Goal: Complete application form

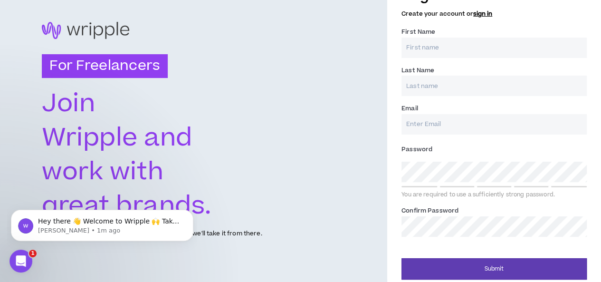
scroll to position [31, 0]
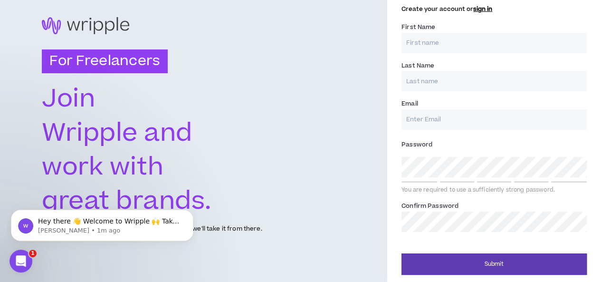
click at [479, 41] on input "First Name *" at bounding box center [493, 43] width 185 height 20
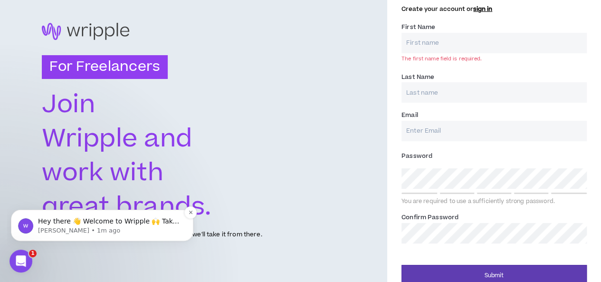
scroll to position [37, 0]
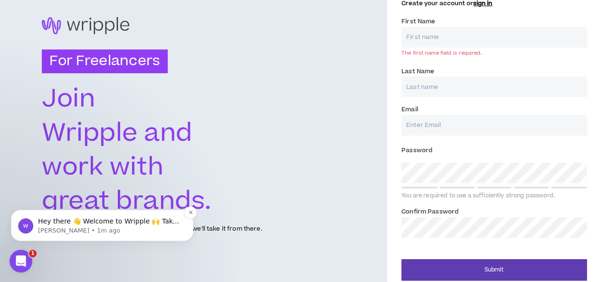
click at [96, 223] on p "Hey there 👋 Welcome to Wripple 🙌 Take a look around! If you have any questions,…" at bounding box center [109, 220] width 143 height 9
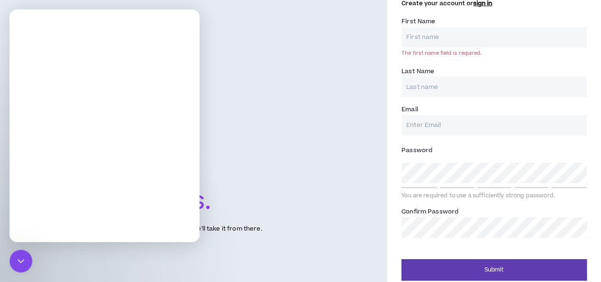
scroll to position [0, 0]
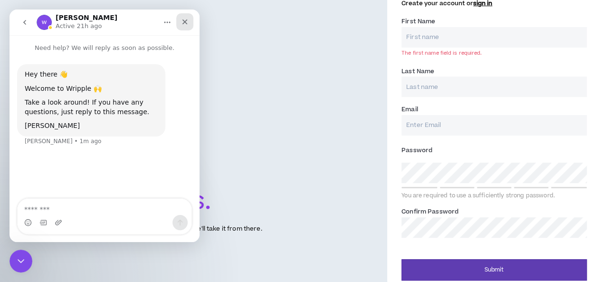
click at [191, 19] on div "Close" at bounding box center [184, 21] width 17 height 17
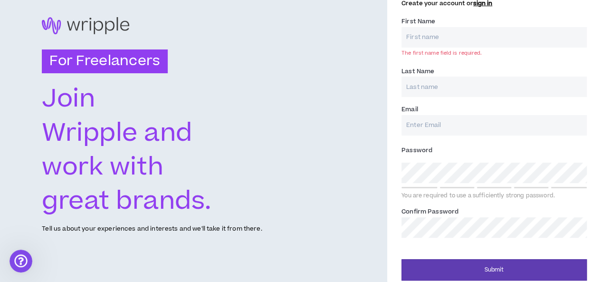
click at [446, 34] on input "First Name *" at bounding box center [493, 37] width 185 height 20
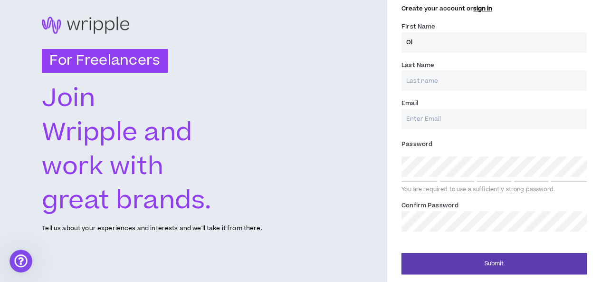
scroll to position [31, 0]
type input "Oli"
click at [435, 116] on input "Email *" at bounding box center [493, 119] width 185 height 20
type input "[EMAIL_ADDRESS][DOMAIN_NAME]"
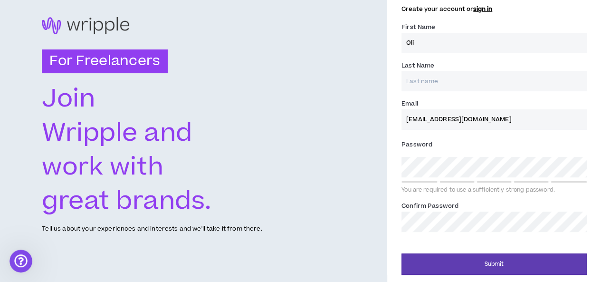
click at [488, 169] on div "Password * You are required to use a sufficiently strong password." at bounding box center [493, 165] width 185 height 57
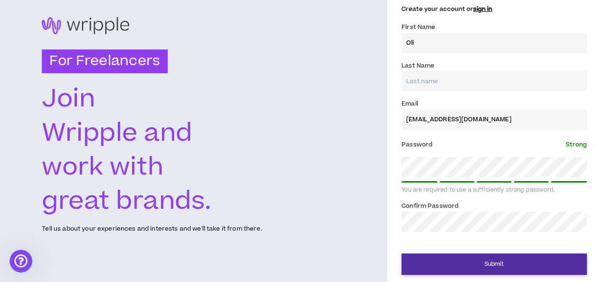
click at [486, 269] on button "Submit" at bounding box center [493, 263] width 185 height 21
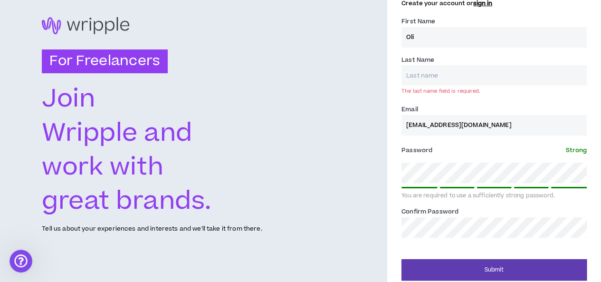
click at [471, 74] on input "Last Name *" at bounding box center [493, 75] width 185 height 20
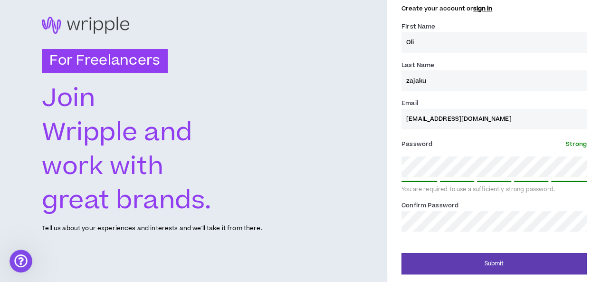
scroll to position [31, 0]
click at [409, 81] on input "zajaku" at bounding box center [493, 81] width 185 height 20
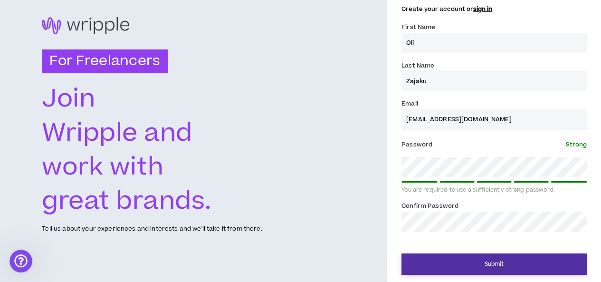
type input "Zajaku"
click at [489, 268] on button "Submit" at bounding box center [493, 263] width 185 height 21
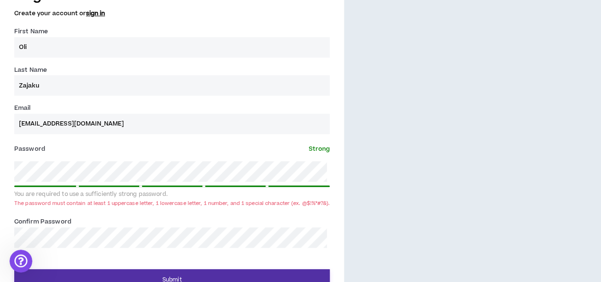
scroll to position [348, 0]
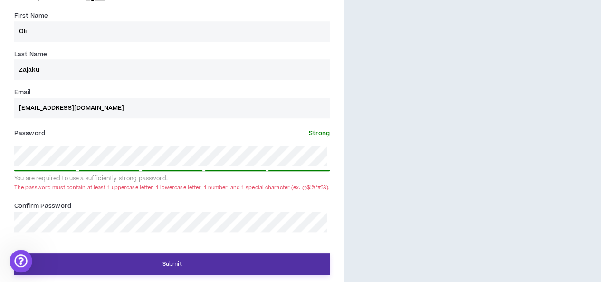
click at [203, 265] on button "Submit" at bounding box center [171, 263] width 315 height 21
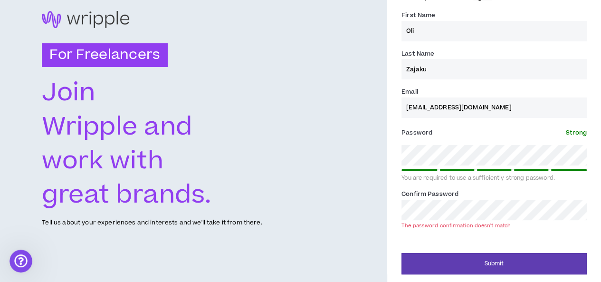
scroll to position [43, 0]
click at [398, 158] on div "Register Now Create your account or sign in First Name * Oli Last Name * Zajaku…" at bounding box center [494, 120] width 214 height 310
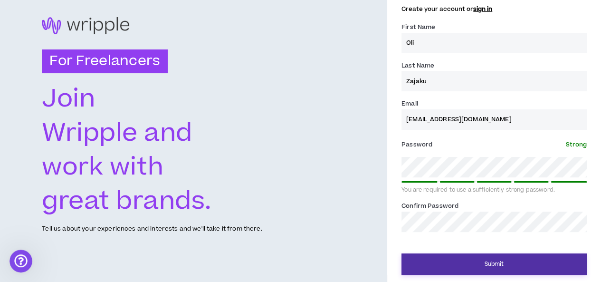
click at [495, 265] on button "Submit" at bounding box center [493, 263] width 185 height 21
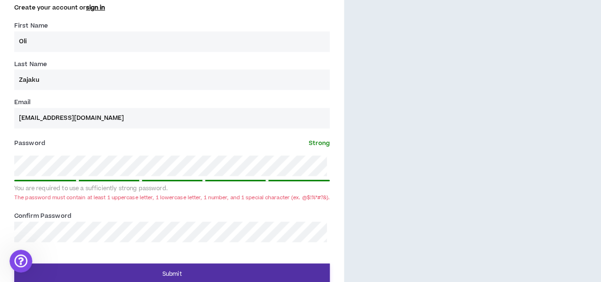
scroll to position [348, 0]
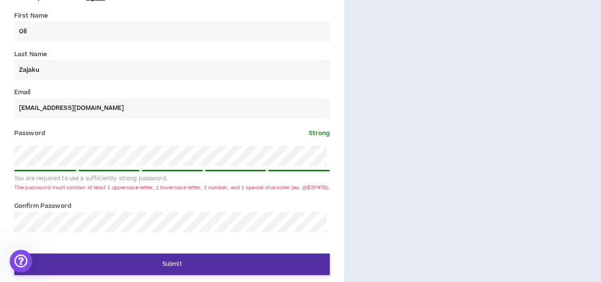
click at [187, 260] on button "Submit" at bounding box center [171, 263] width 315 height 21
click at [250, 262] on button "Submit" at bounding box center [171, 263] width 315 height 21
click at [158, 263] on button "Submit" at bounding box center [171, 263] width 315 height 21
click at [234, 261] on button "Submit" at bounding box center [171, 263] width 315 height 21
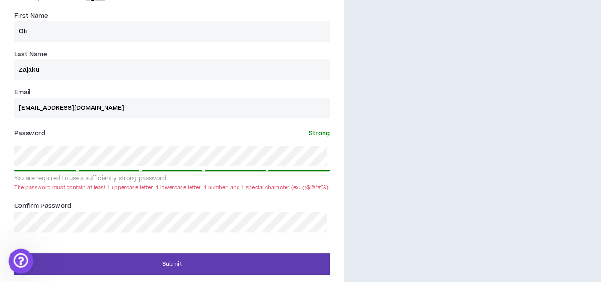
click at [21, 267] on div "Open Intercom Messenger" at bounding box center [19, 259] width 31 height 31
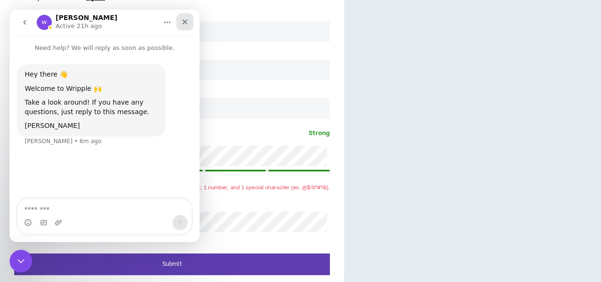
click at [188, 25] on icon "Close" at bounding box center [185, 22] width 8 height 8
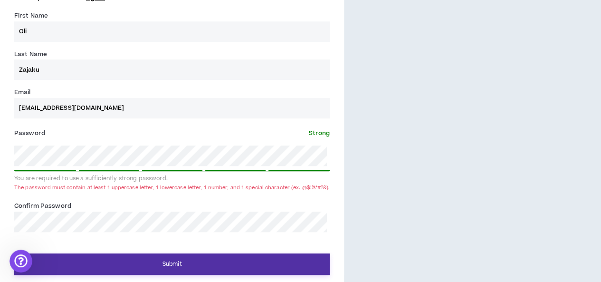
click at [180, 269] on button "Submit" at bounding box center [171, 263] width 315 height 21
click at [208, 269] on button "Submit" at bounding box center [171, 263] width 315 height 21
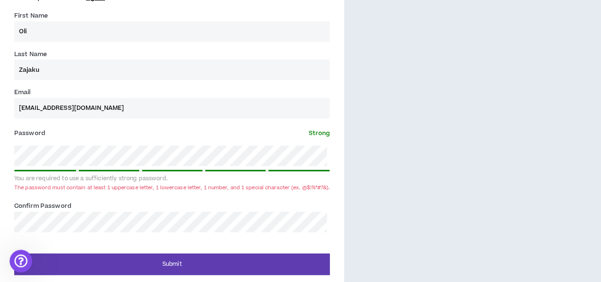
click at [205, 175] on div "You are required to use a sufficiently strong password." at bounding box center [171, 179] width 315 height 8
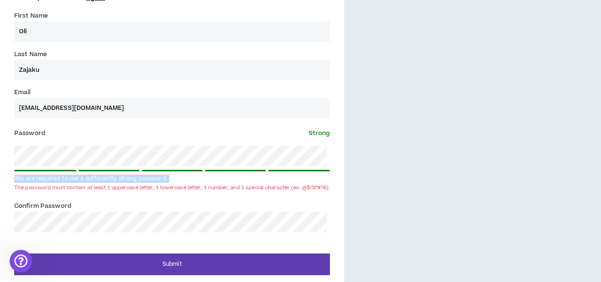
drag, startPoint x: 205, startPoint y: 174, endPoint x: 301, endPoint y: 170, distance: 96.0
click at [301, 170] on div "You are required to use a sufficiently strong password." at bounding box center [171, 175] width 315 height 13
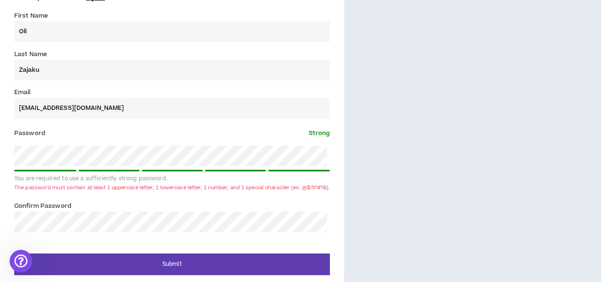
click at [301, 170] on div "You are required to use a sufficiently strong password." at bounding box center [171, 175] width 315 height 13
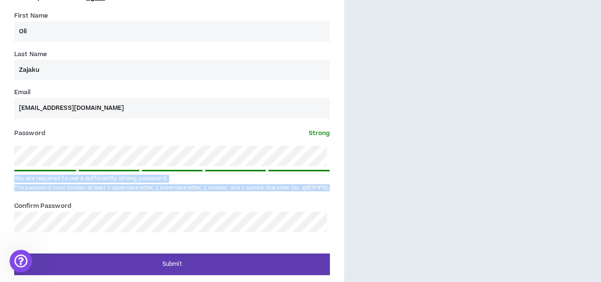
drag, startPoint x: 301, startPoint y: 170, endPoint x: 278, endPoint y: 190, distance: 30.3
click at [278, 190] on div "Password * Strong You are required to use a sufficiently strong password. The p…" at bounding box center [171, 159] width 315 height 68
click at [278, 190] on div "The password must contain at least 1 uppercase letter, 1 lowercase letter, 1 nu…" at bounding box center [171, 187] width 315 height 7
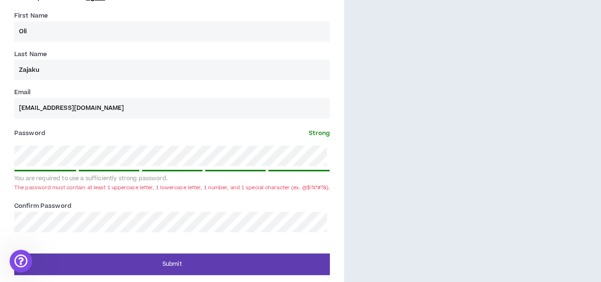
click at [278, 190] on div "The password must contain at least 1 uppercase letter, 1 lowercase letter, 1 nu…" at bounding box center [171, 187] width 315 height 7
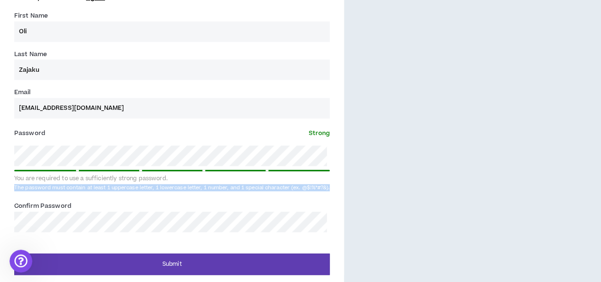
click at [278, 190] on div "The password must contain at least 1 uppercase letter, 1 lowercase letter, 1 nu…" at bounding box center [171, 187] width 315 height 7
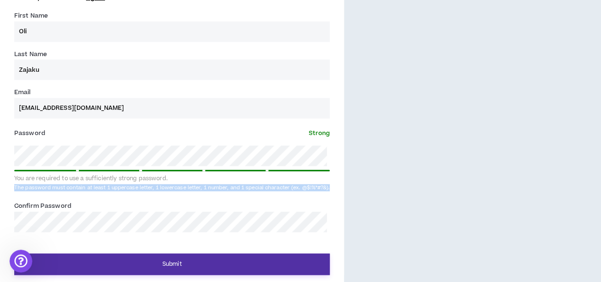
click at [217, 264] on button "Submit" at bounding box center [171, 263] width 315 height 21
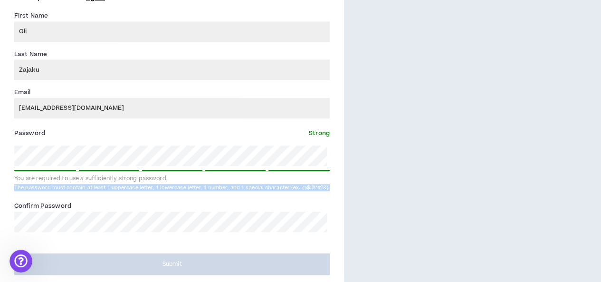
click at [217, 264] on button "Submit" at bounding box center [171, 263] width 315 height 21
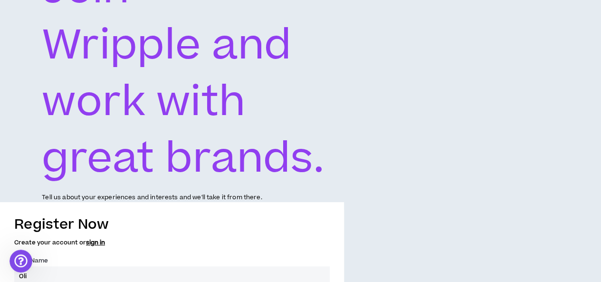
scroll to position [101, 0]
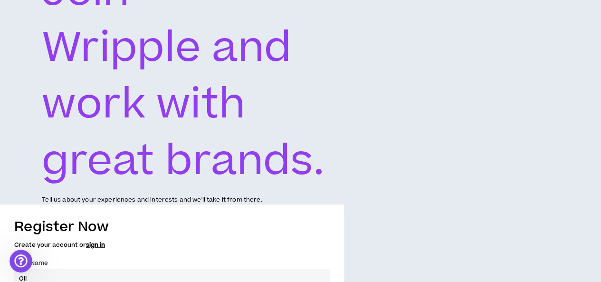
click at [94, 244] on link "sign in" at bounding box center [95, 244] width 19 height 9
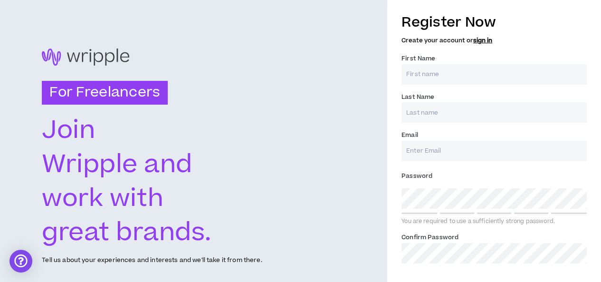
click at [481, 74] on input "First Name *" at bounding box center [493, 74] width 185 height 20
type input "Oli"
click at [469, 113] on input "Last Name *" at bounding box center [493, 112] width 185 height 20
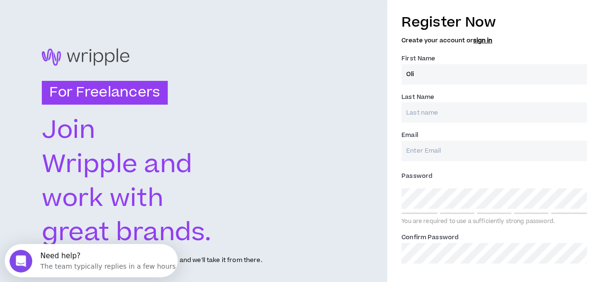
type input "Zajaku"
click at [454, 151] on input "Email *" at bounding box center [493, 151] width 185 height 20
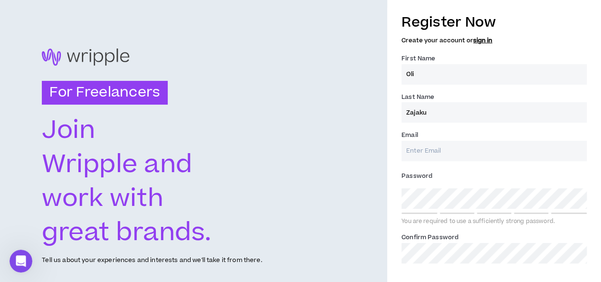
type input "[EMAIL_ADDRESS][DOMAIN_NAME]"
click at [18, 260] on icon "Open Intercom Messenger" at bounding box center [20, 260] width 16 height 16
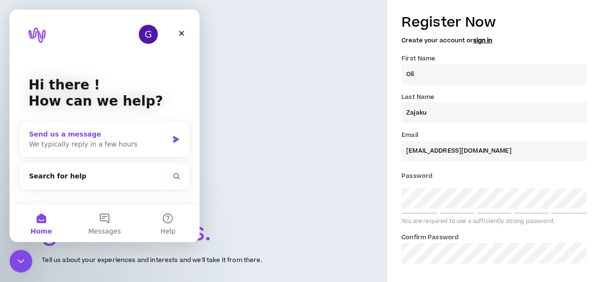
click at [177, 139] on icon "Intercom messenger" at bounding box center [176, 139] width 6 height 7
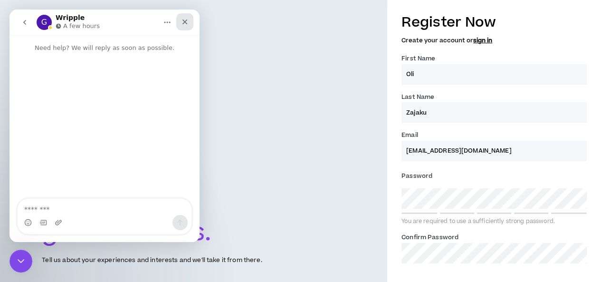
click at [183, 21] on icon "Close" at bounding box center [185, 22] width 8 height 8
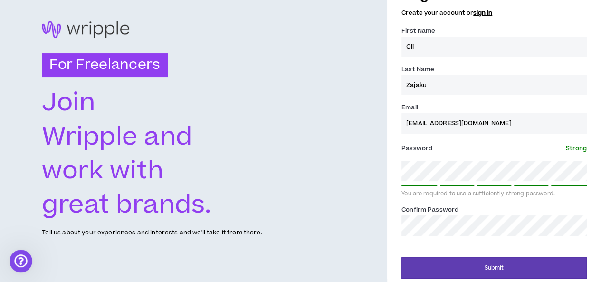
scroll to position [31, 0]
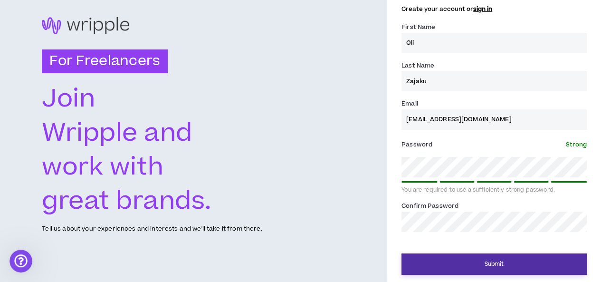
click at [536, 259] on button "Submit" at bounding box center [493, 263] width 185 height 21
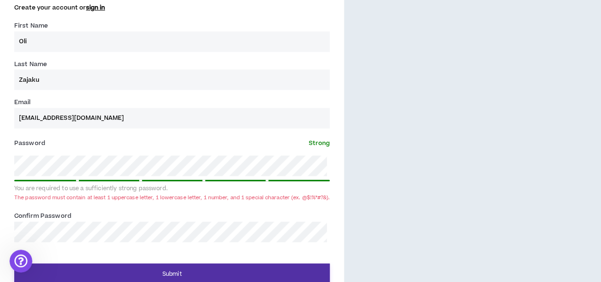
scroll to position [348, 0]
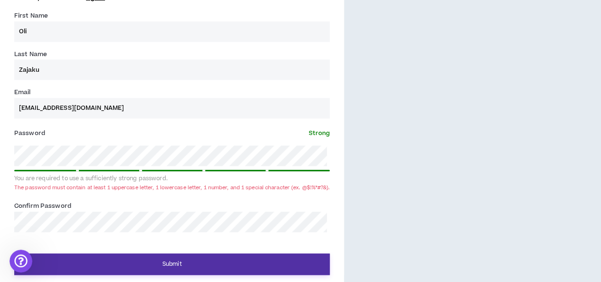
click at [250, 264] on button "Submit" at bounding box center [171, 263] width 315 height 21
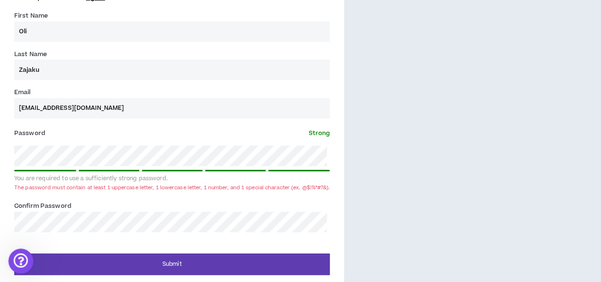
click at [10, 254] on div "Open Intercom Messenger" at bounding box center [19, 259] width 31 height 31
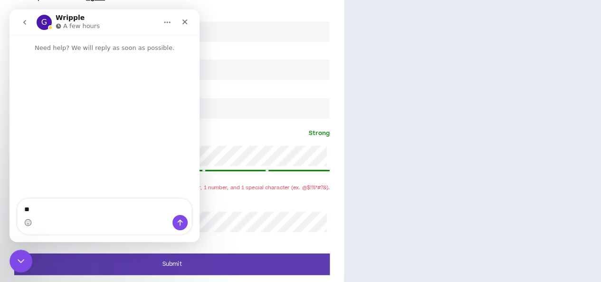
type textarea "*"
click at [107, 212] on textarea "******" at bounding box center [105, 206] width 174 height 16
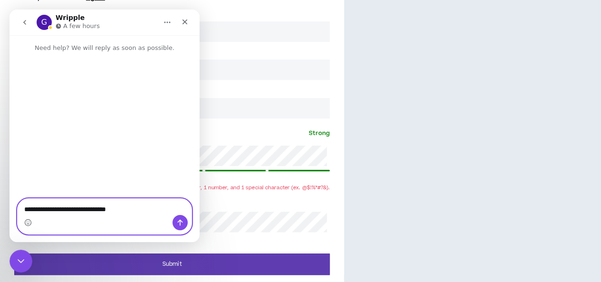
type textarea "**********"
click at [187, 222] on button "Send a message…" at bounding box center [179, 222] width 15 height 15
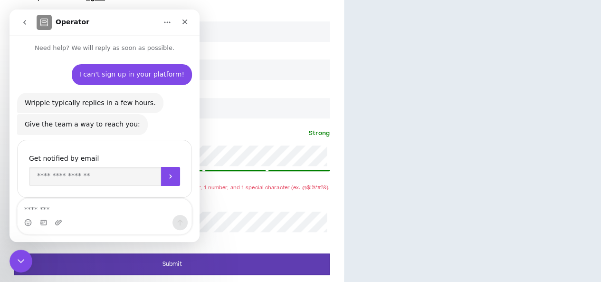
scroll to position [12, 0]
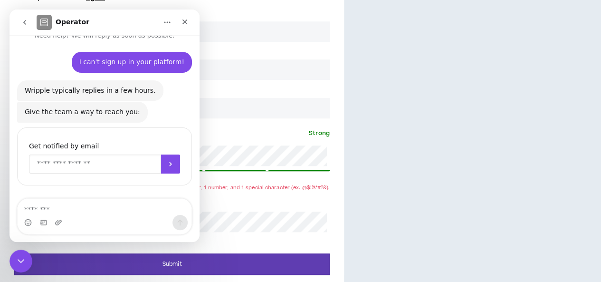
click at [93, 162] on input "Enter your email" at bounding box center [95, 163] width 132 height 19
type input "**********"
click at [167, 165] on icon "Submit" at bounding box center [171, 164] width 8 height 8
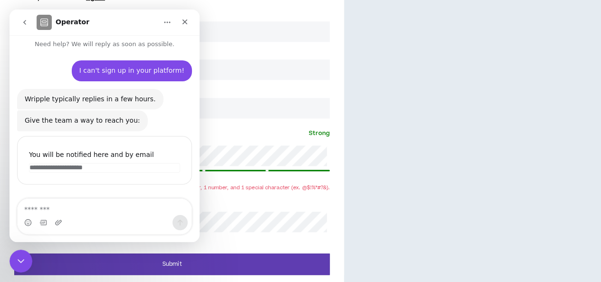
scroll to position [3, 0]
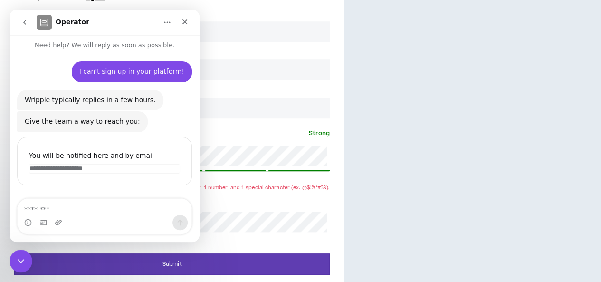
click at [183, 19] on icon "Close" at bounding box center [184, 21] width 5 height 5
